Goal: Information Seeking & Learning: Learn about a topic

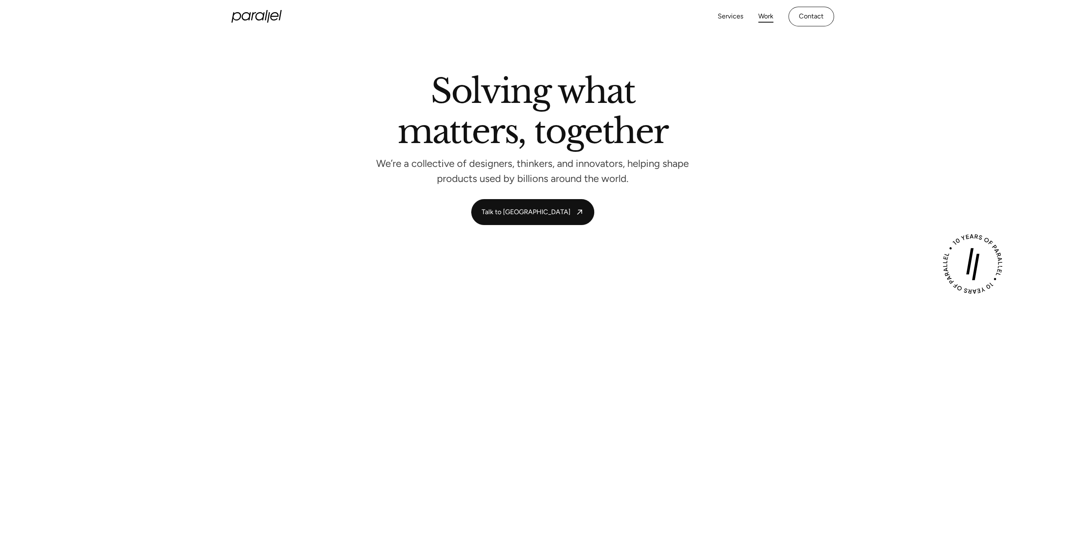
click at [758, 14] on link "Work" at bounding box center [765, 16] width 15 height 12
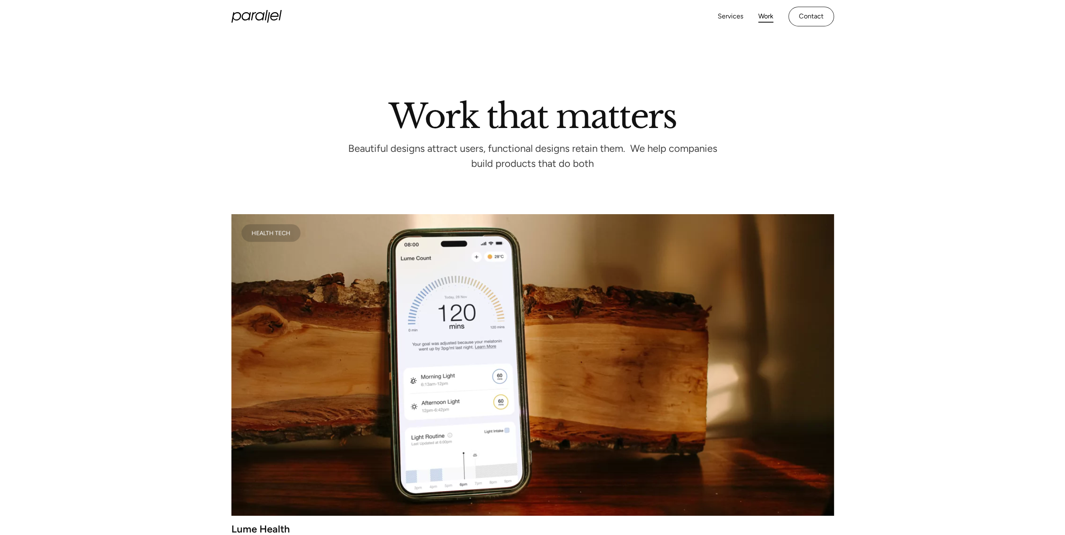
click at [319, 319] on video at bounding box center [532, 364] width 603 height 301
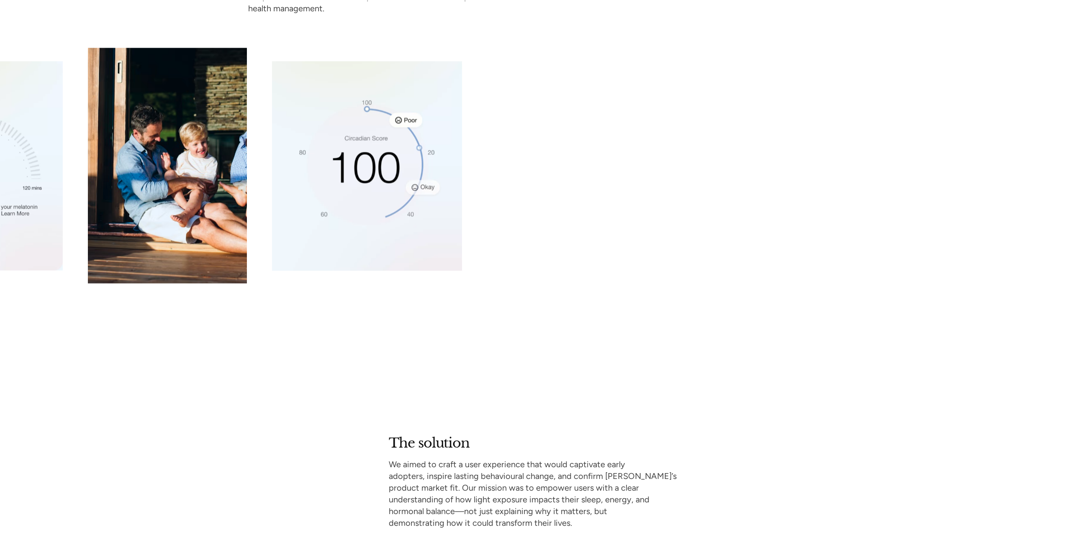
scroll to position [1507, 0]
